Goal: Task Accomplishment & Management: Complete application form

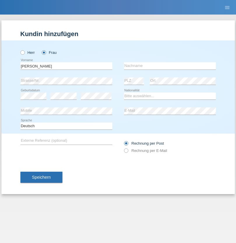
type input "[PERSON_NAME]"
click at [169, 66] on input "text" at bounding box center [170, 65] width 92 height 7
type input "cechovska"
select select "CH"
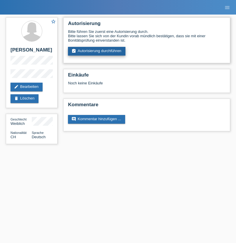
click at [97, 51] on link "assignment_turned_in Autorisierung durchführen" at bounding box center [96, 51] width 57 height 9
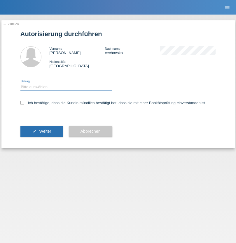
select select "1"
checkbox input "true"
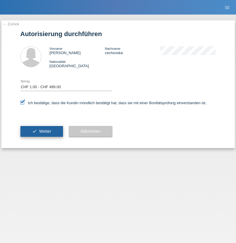
click at [41, 131] on span "Weiter" at bounding box center [45, 131] width 12 height 5
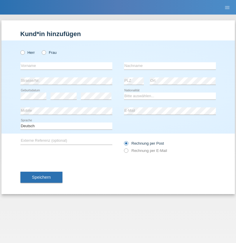
radio input "true"
click at [66, 66] on input "text" at bounding box center [66, 65] width 92 height 7
type input "[PERSON_NAME]"
click at [169, 66] on input "text" at bounding box center [170, 65] width 92 height 7
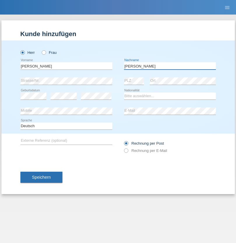
type input "[PERSON_NAME]"
select select "ES"
select select "C"
select select "02"
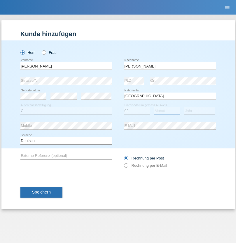
select select "09"
select select "2021"
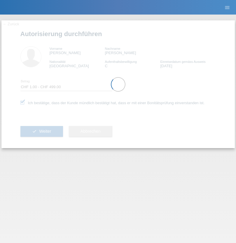
select select "1"
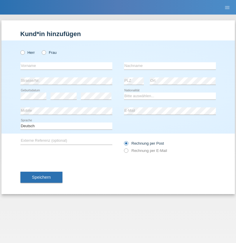
radio input "true"
click at [66, 66] on input "text" at bounding box center [66, 65] width 92 height 7
type input "Veronika"
click at [169, 66] on input "text" at bounding box center [170, 65] width 92 height 7
type input "cechovska"
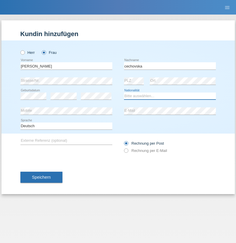
select select "CH"
radio input "true"
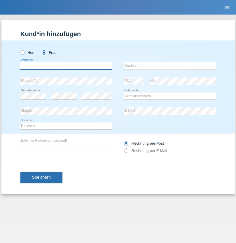
click at [66, 66] on input "text" at bounding box center [66, 65] width 92 height 7
type input "[PERSON_NAME]"
click at [169, 66] on input "text" at bounding box center [170, 65] width 92 height 7
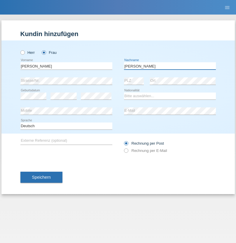
type input "[PERSON_NAME]"
select select "CH"
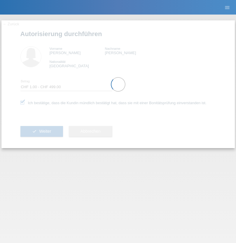
select select "1"
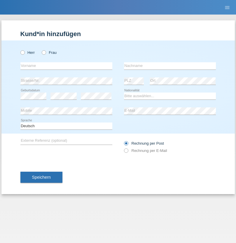
radio input "true"
click at [66, 66] on input "text" at bounding box center [66, 65] width 92 height 7
type input "Diaconu"
click at [169, 66] on input "text" at bounding box center [170, 65] width 92 height 7
type input "Gabriel-Daniel"
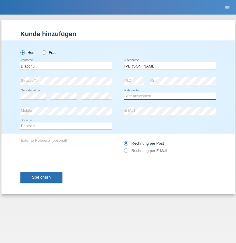
select select "RO"
select select "C"
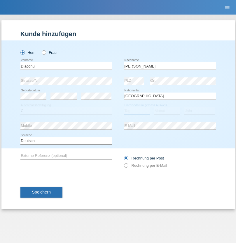
select select "10"
select select "04"
select select "2021"
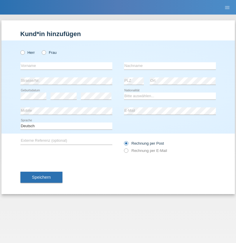
radio input "true"
click at [66, 66] on input "text" at bounding box center [66, 65] width 92 height 7
type input "Ulysse"
click at [169, 66] on input "text" at bounding box center [170, 65] width 92 height 7
type input "Gambier"
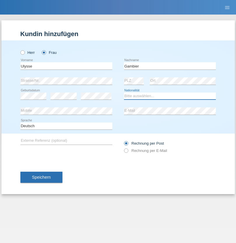
select select "ES"
select select "C"
select select "20"
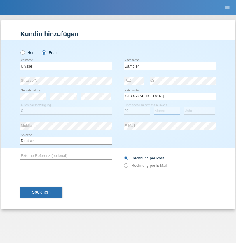
select select "08"
select select "1996"
